Goal: Use online tool/utility: Utilize a website feature to perform a specific function

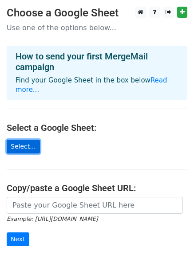
click at [14, 141] on link "Select..." at bounding box center [23, 147] width 33 height 14
click at [10, 140] on link "Select..." at bounding box center [23, 147] width 33 height 14
click at [24, 140] on link "Select..." at bounding box center [23, 147] width 33 height 14
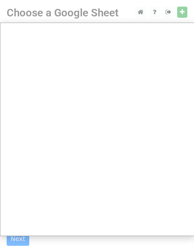
click at [181, 11] on div at bounding box center [97, 177] width 194 height 355
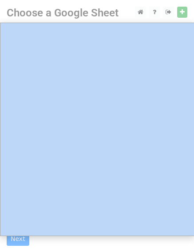
click at [181, 11] on div at bounding box center [97, 177] width 194 height 355
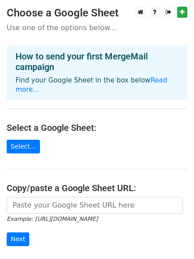
click at [26, 145] on main "Choose a Google Sheet Use one of the options below... How to send your first Me…" at bounding box center [97, 150] width 194 height 287
click at [24, 142] on link "Select..." at bounding box center [23, 147] width 33 height 14
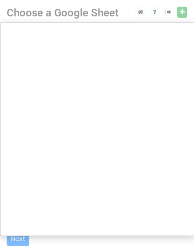
click at [142, 14] on div at bounding box center [97, 177] width 194 height 355
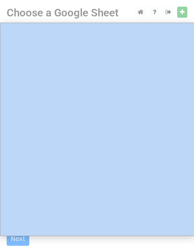
click at [142, 14] on div at bounding box center [97, 177] width 194 height 355
click at [180, 15] on div at bounding box center [97, 177] width 194 height 355
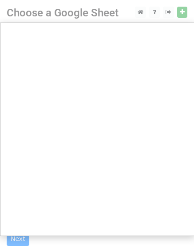
click at [84, 15] on div at bounding box center [97, 177] width 194 height 355
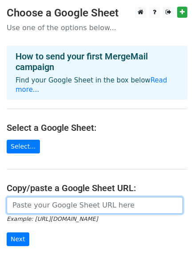
click at [52, 201] on input "url" at bounding box center [95, 205] width 176 height 17
click at [51, 197] on input "url" at bounding box center [95, 205] width 176 height 17
paste input "https://docs.google.com/spreadsheets/d/16-fHcscyDZOzKWN09fpt5MW_ZzNusmJL/edit?g…"
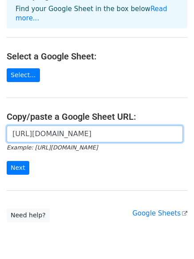
scroll to position [74, 0]
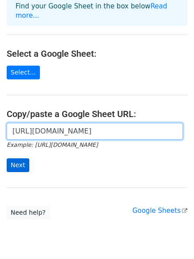
type input "https://docs.google.com/spreadsheets/d/16-fHcscyDZOzKWN09fpt5MW_ZzNusmJL/edit?g…"
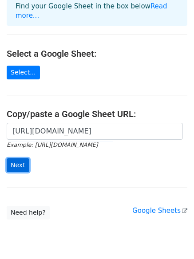
scroll to position [0, 0]
click at [15, 158] on input "Next" at bounding box center [18, 165] width 23 height 14
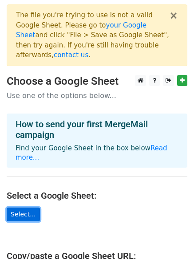
click at [14, 208] on link "Select..." at bounding box center [23, 215] width 33 height 14
